Goal: Task Accomplishment & Management: Manage account settings

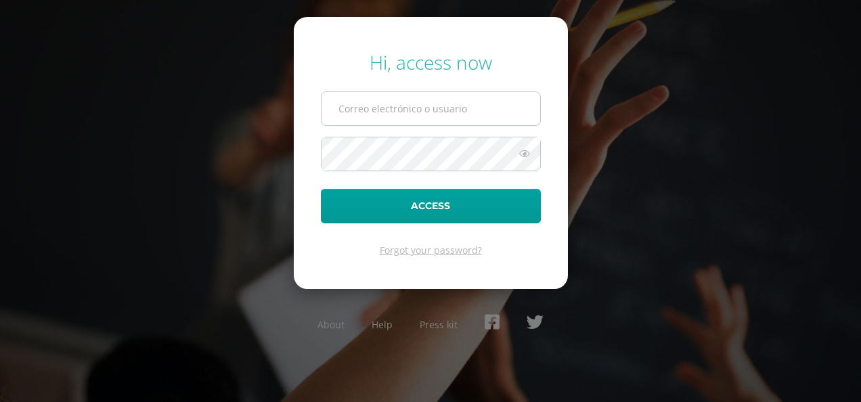
type input "[EMAIL_ADDRESS][DOMAIN_NAME]"
click at [443, 113] on input "riveragt1@gmail.com" at bounding box center [431, 108] width 219 height 33
click at [533, 82] on form "Hi, access now riveragt1@gmail.com Access Forgot your password?" at bounding box center [431, 153] width 274 height 272
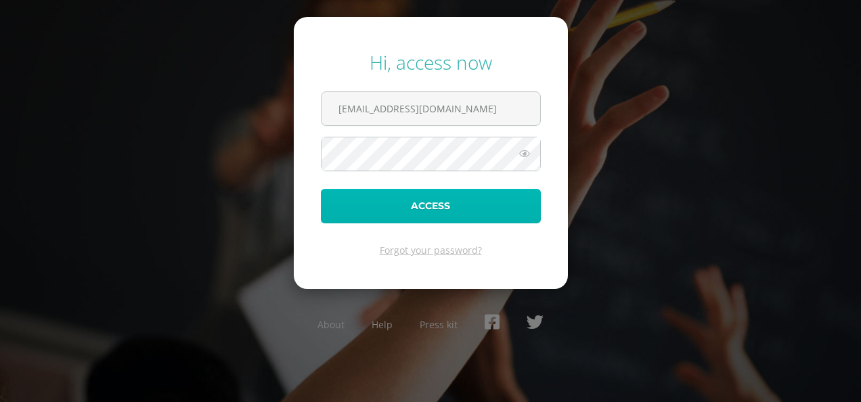
click at [460, 208] on button "Access" at bounding box center [431, 206] width 220 height 35
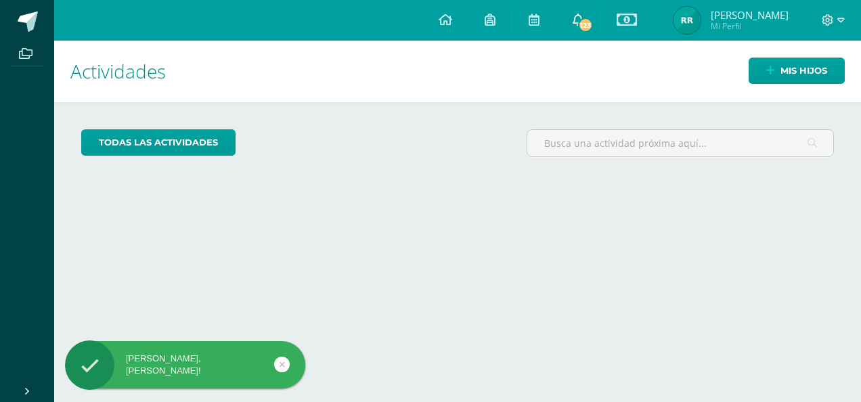
click at [584, 28] on span "123" at bounding box center [585, 25] width 15 height 15
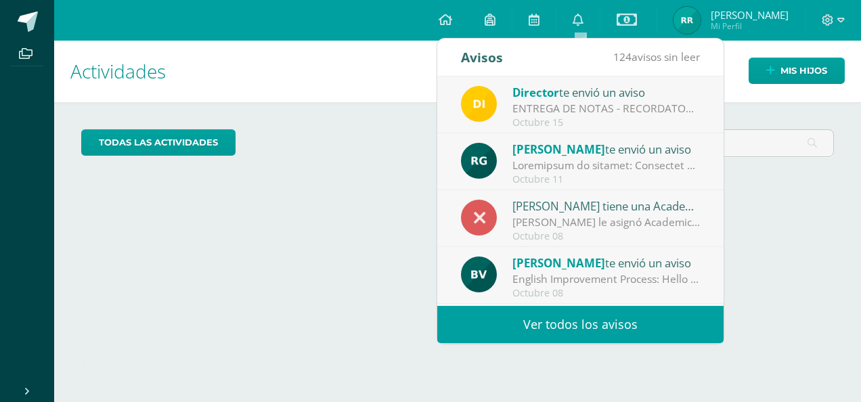
click at [590, 103] on div "ENTREGA DE NOTAS - RECORDATORIO Y DETALLES: Estimados padres de familia y/o enc…" at bounding box center [606, 109] width 188 height 16
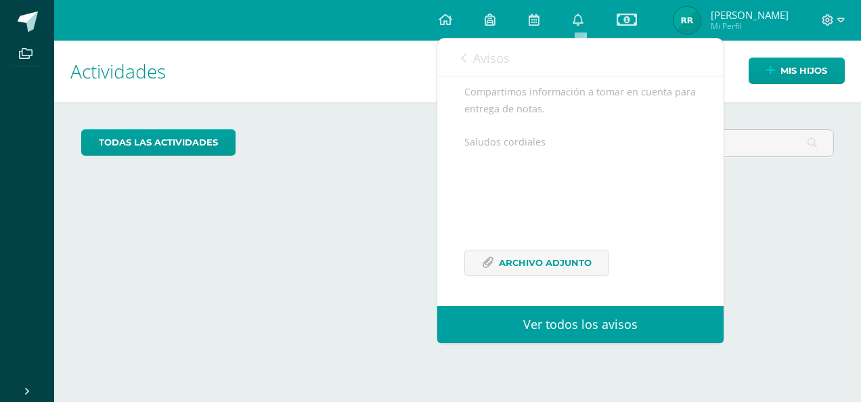
scroll to position [184, 0]
click at [543, 271] on span "Archivo Adjunto" at bounding box center [545, 262] width 93 height 25
